Goal: Navigation & Orientation: Find specific page/section

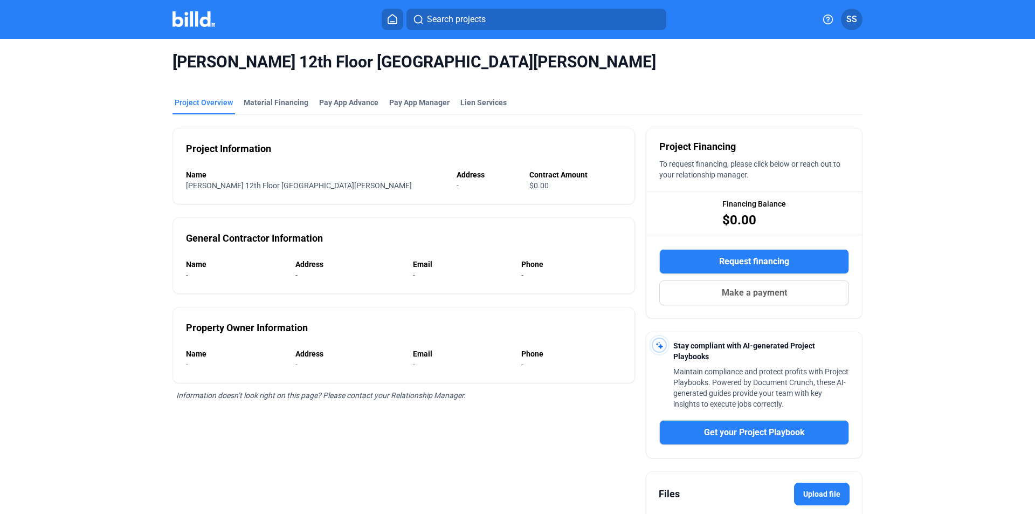
click at [201, 104] on div "Project Overview" at bounding box center [204, 102] width 58 height 11
click at [196, 22] on img at bounding box center [194, 19] width 43 height 16
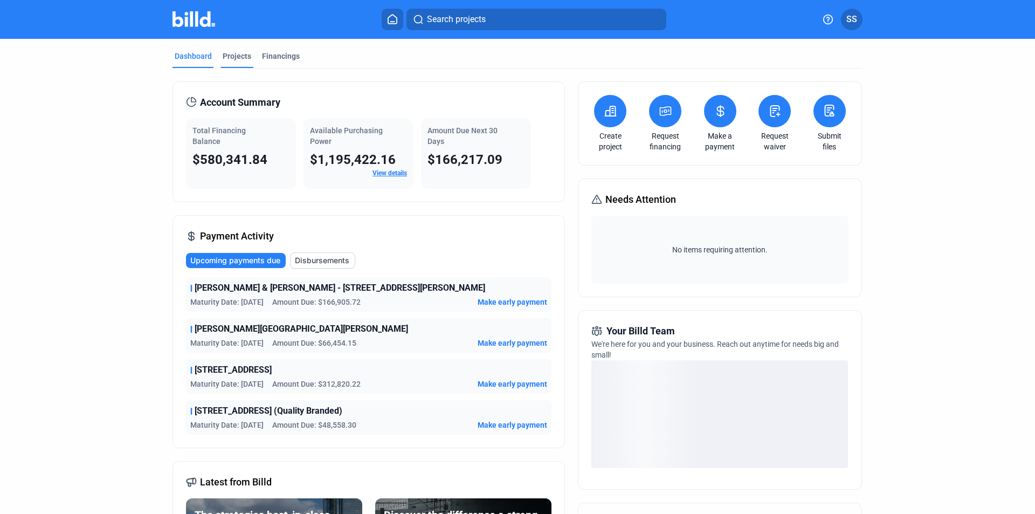
click at [238, 57] on div "Projects" at bounding box center [237, 56] width 29 height 11
